Goal: Information Seeking & Learning: Learn about a topic

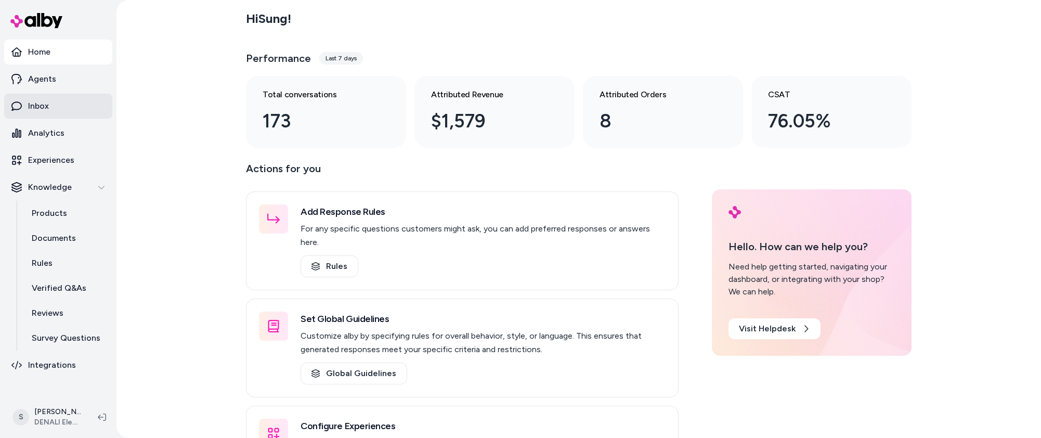
click at [50, 109] on link "Inbox" at bounding box center [58, 106] width 108 height 25
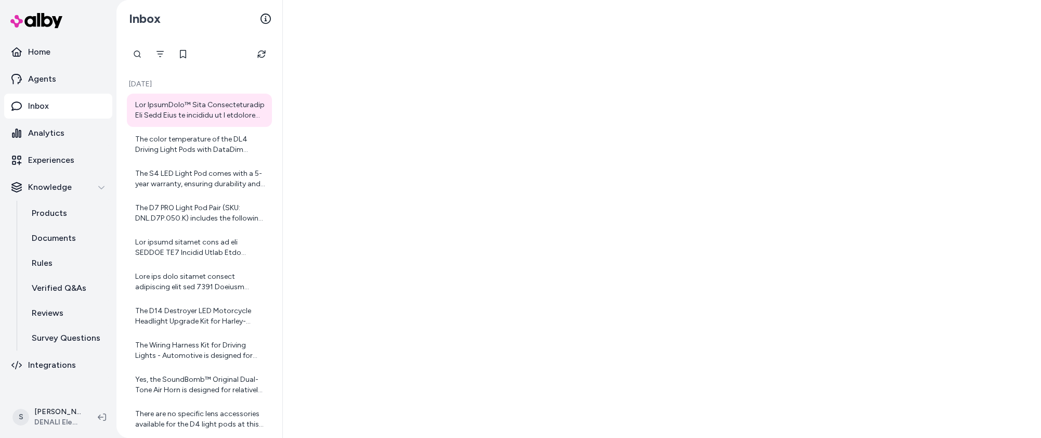
click at [180, 109] on div at bounding box center [200, 110] width 131 height 21
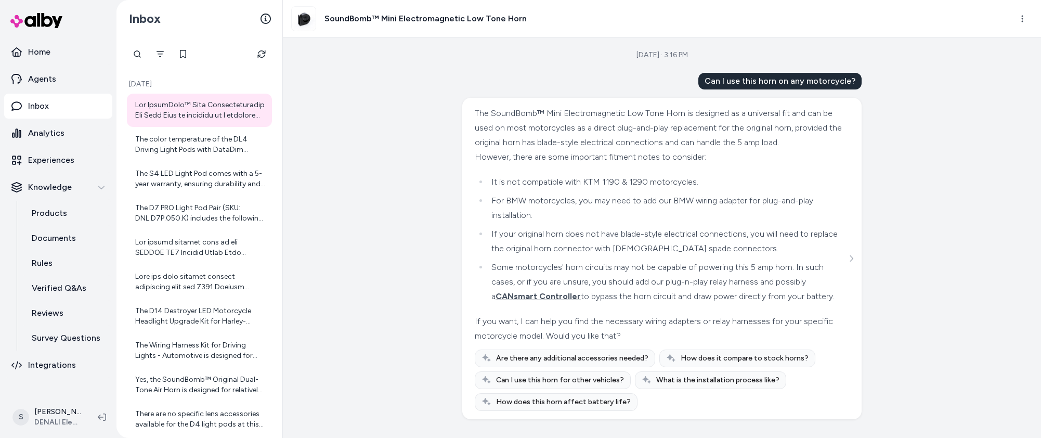
click at [667, 214] on li "For BMW motorcycles, you may need to add our BMW wiring adapter for plug-and-pl…" at bounding box center [667, 207] width 358 height 29
click at [750, 132] on div "The SoundBomb™ Mini Electromagnetic Low Tone Horn is designed as a universal fi…" at bounding box center [661, 128] width 372 height 44
click at [775, 114] on div "The SoundBomb™ Mini Electromagnetic Low Tone Horn is designed as a universal fi…" at bounding box center [661, 128] width 372 height 44
click at [179, 151] on div "The color temperature of the DL4 Driving Light Pods with DataDim Technology is …" at bounding box center [200, 144] width 131 height 21
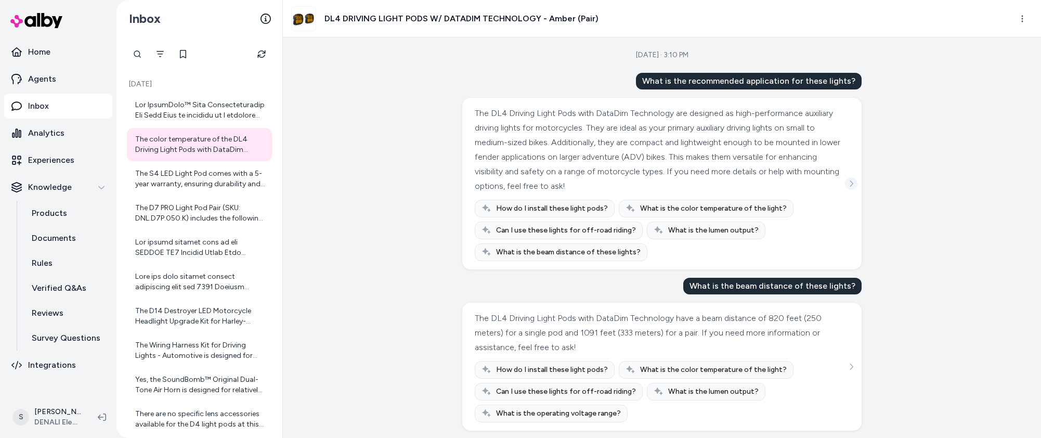
click at [849, 187] on icon "See more" at bounding box center [851, 183] width 7 height 7
